Goal: Transaction & Acquisition: Purchase product/service

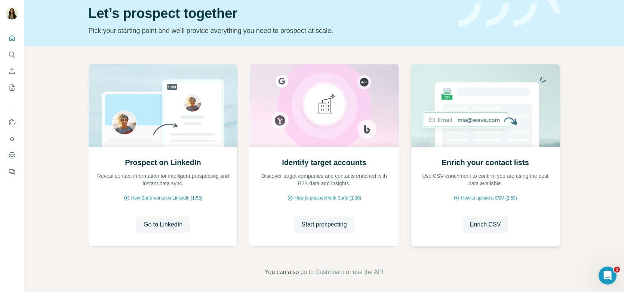
scroll to position [54, 0]
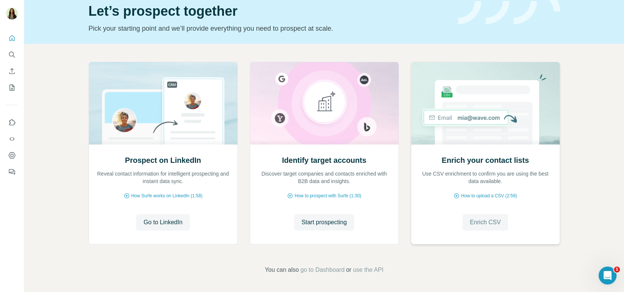
click at [480, 216] on button "Enrich CSV" at bounding box center [486, 222] width 46 height 16
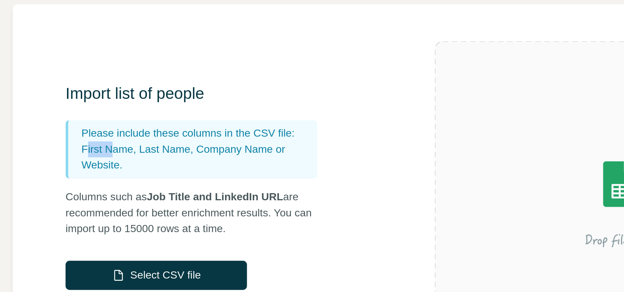
drag, startPoint x: 133, startPoint y: 139, endPoint x: 148, endPoint y: 139, distance: 15.3
click at [148, 139] on p "First Name, Last Name, Company Name or Website." at bounding box center [194, 145] width 130 height 18
drag, startPoint x: 158, startPoint y: 140, endPoint x: 187, endPoint y: 140, distance: 28.4
click at [187, 141] on p "First Name, Last Name, Company Name or Website." at bounding box center [194, 145] width 130 height 18
drag, startPoint x: 198, startPoint y: 139, endPoint x: 234, endPoint y: 139, distance: 36.7
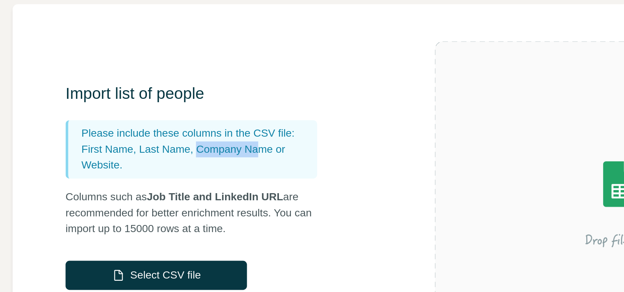
click at [234, 139] on p "First Name, Last Name, Company Name or Website." at bounding box center [194, 145] width 130 height 18
click at [143, 151] on p "First Name, Last Name, Company Name or Website." at bounding box center [194, 145] width 130 height 18
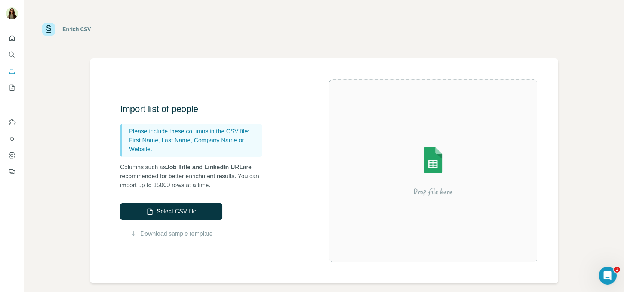
click at [97, 157] on div "Import list of people Please include these columns in the CSV file: First Name,…" at bounding box center [324, 170] width 468 height 224
click at [14, 42] on button "Quick start" at bounding box center [12, 37] width 12 height 13
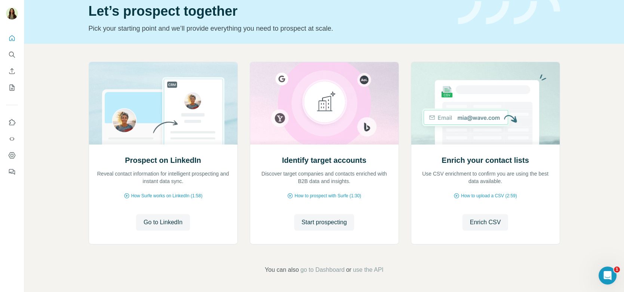
scroll to position [54, 0]
click at [13, 138] on icon "Use Surfe API" at bounding box center [11, 139] width 5 height 4
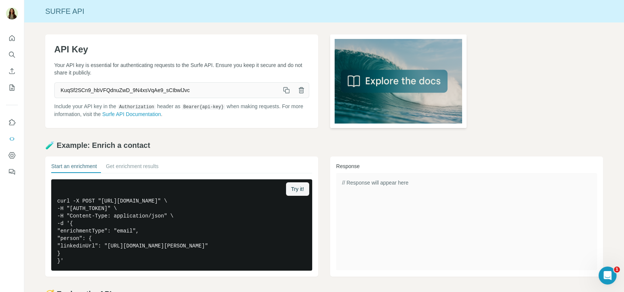
click at [361, 85] on img at bounding box center [398, 81] width 137 height 94
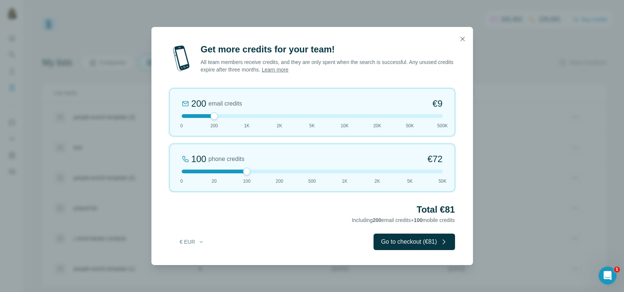
drag, startPoint x: 213, startPoint y: 170, endPoint x: 208, endPoint y: 174, distance: 6.1
click at [208, 174] on div "100 phone credits €[PHONE_NUMBER] 1K 2K 5K 50K" at bounding box center [312, 168] width 286 height 48
drag, startPoint x: 211, startPoint y: 119, endPoint x: 254, endPoint y: 117, distance: 43.1
click at [254, 117] on div "200 email credits €9 0 200 1K 2K 5K 10K 20K 50K 500K" at bounding box center [312, 112] width 286 height 48
drag, startPoint x: 213, startPoint y: 172, endPoint x: 273, endPoint y: 171, distance: 60.3
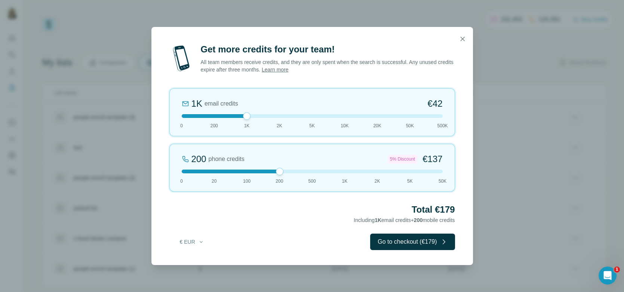
click at [273, 171] on div at bounding box center [312, 171] width 261 height 4
drag, startPoint x: 282, startPoint y: 171, endPoint x: 351, endPoint y: 177, distance: 68.4
click at [351, 177] on div "1K phone credits 12% Discount €634 0 20 100 200 500 1K 2K 5K 50K" at bounding box center [312, 168] width 286 height 48
drag, startPoint x: 341, startPoint y: 170, endPoint x: 277, endPoint y: 173, distance: 63.7
click at [278, 174] on div at bounding box center [279, 171] width 7 height 7
